Goal: Find specific page/section: Find specific page/section

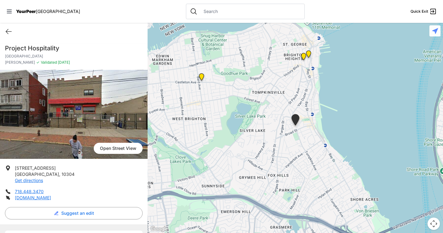
click at [82, 184] on ul "211 Canal St Staten Island , 10304 Get directions 718.448.3470 projecthospitali…" at bounding box center [74, 183] width 138 height 36
click at [11, 28] on icon at bounding box center [8, 31] width 7 height 7
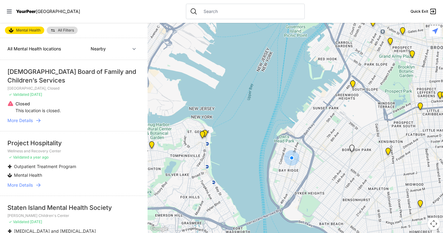
click at [200, 11] on input "text" at bounding box center [250, 11] width 101 height 6
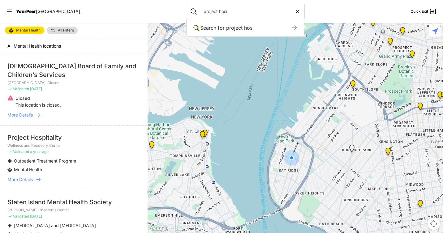
click at [200, 11] on input "project hosi" at bounding box center [247, 11] width 95 height 6
click at [220, 10] on input "project hosi" at bounding box center [247, 11] width 95 height 6
type input "project hospital"
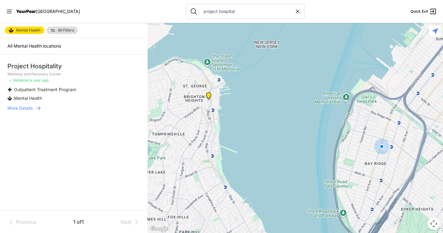
click at [36, 30] on span "Mental Health" at bounding box center [28, 30] width 24 height 5
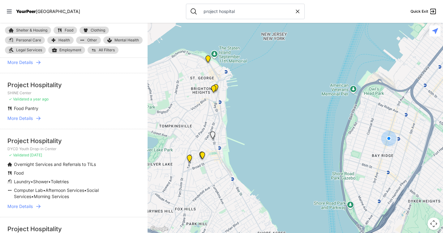
scroll to position [82, 0]
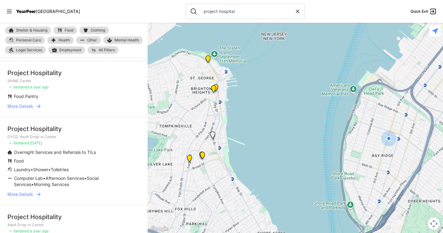
click at [38, 194] on icon at bounding box center [38, 195] width 4 height 4
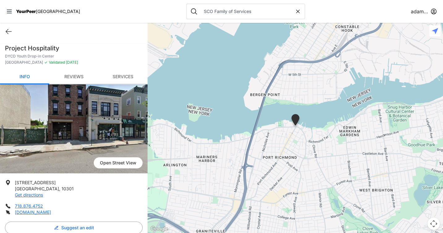
click at [85, 78] on link "Reviews" at bounding box center [73, 77] width 49 height 15
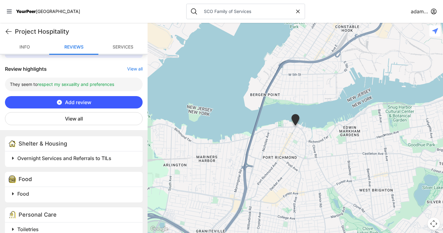
scroll to position [216, 0]
